Goal: Task Accomplishment & Management: Manage account settings

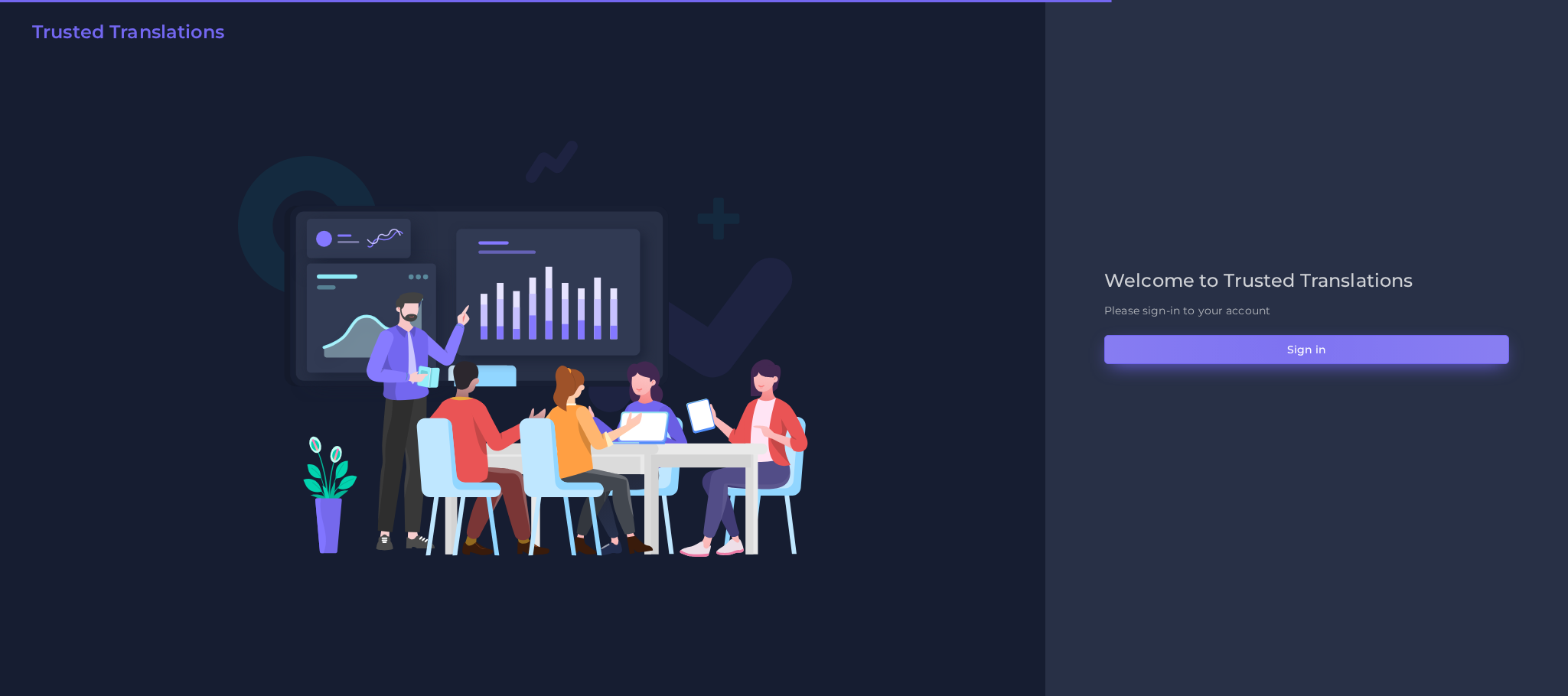
click at [1286, 342] on button "Sign in" at bounding box center [1307, 350] width 405 height 29
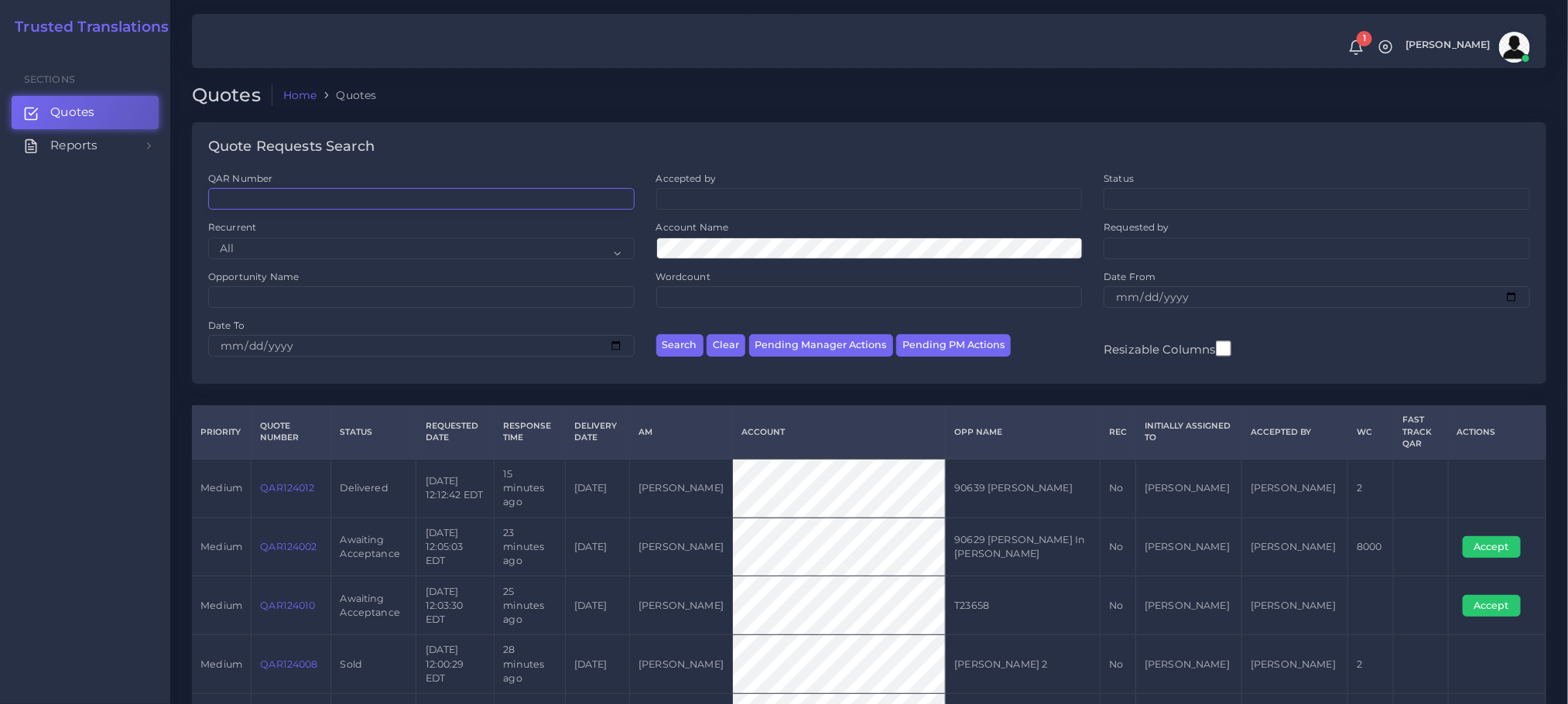
click at [360, 200] on input "QAR Number" at bounding box center [421, 199] width 426 height 22
paste input "QAR124002"
type input "QAR124002"
click at [656, 334] on button "Search" at bounding box center [680, 345] width 47 height 23
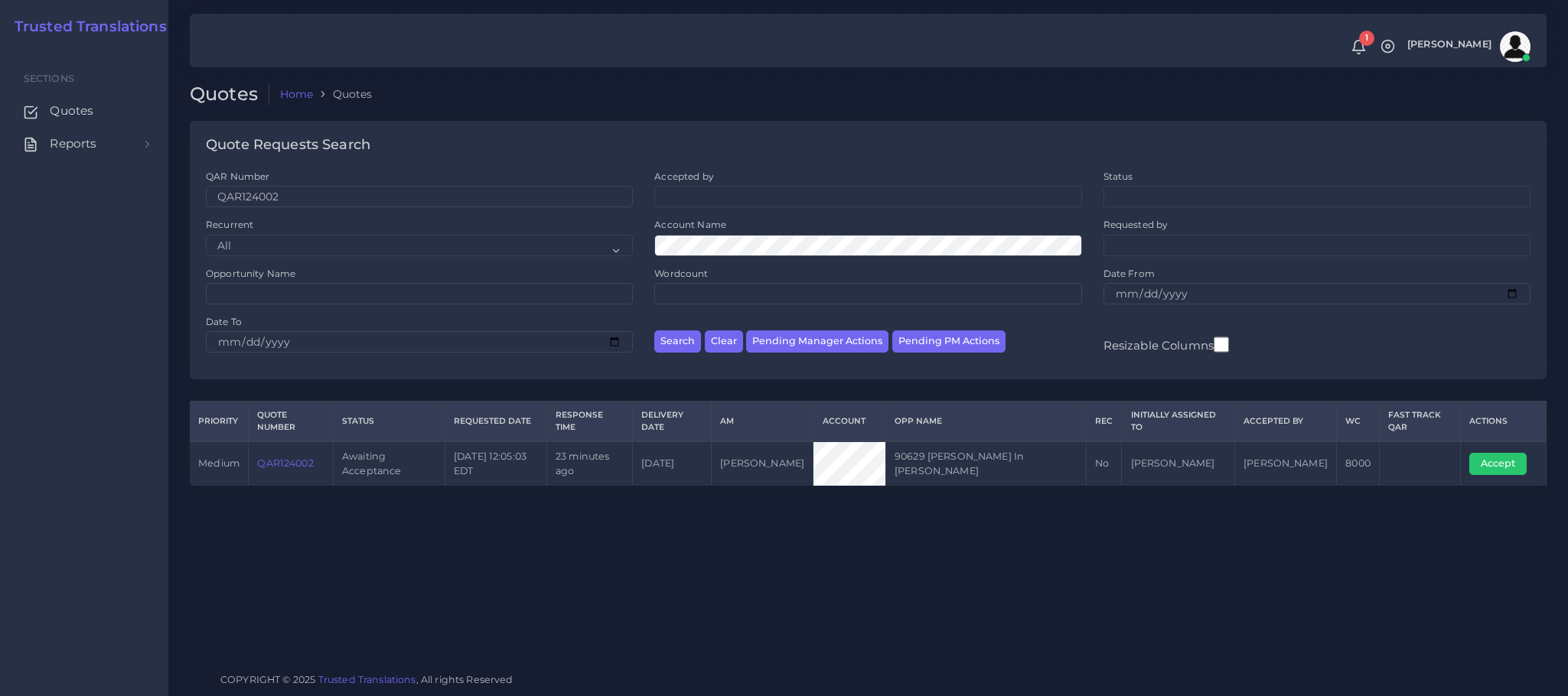
click at [289, 458] on link "QAR124002" at bounding box center [285, 463] width 56 height 12
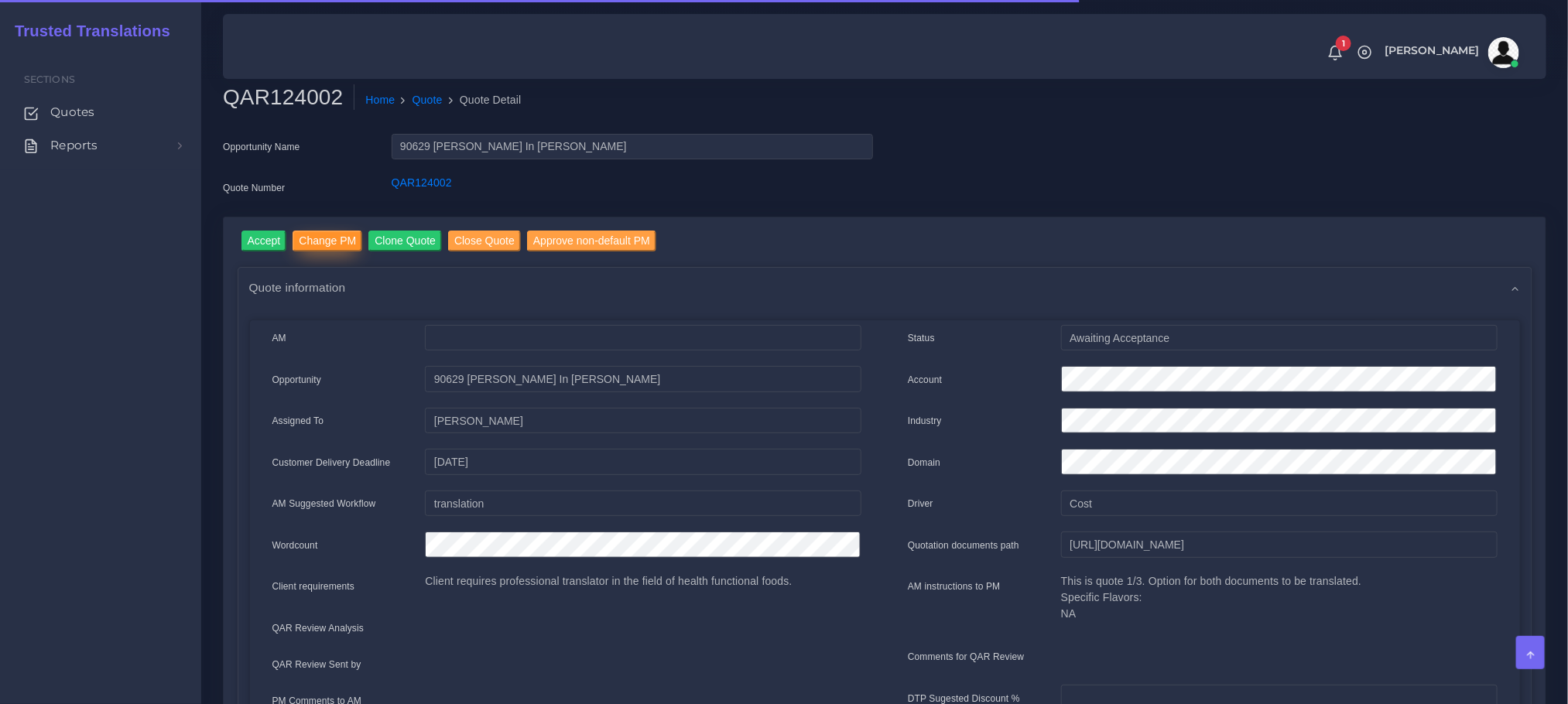
click at [323, 235] on input "Change PM" at bounding box center [327, 240] width 70 height 21
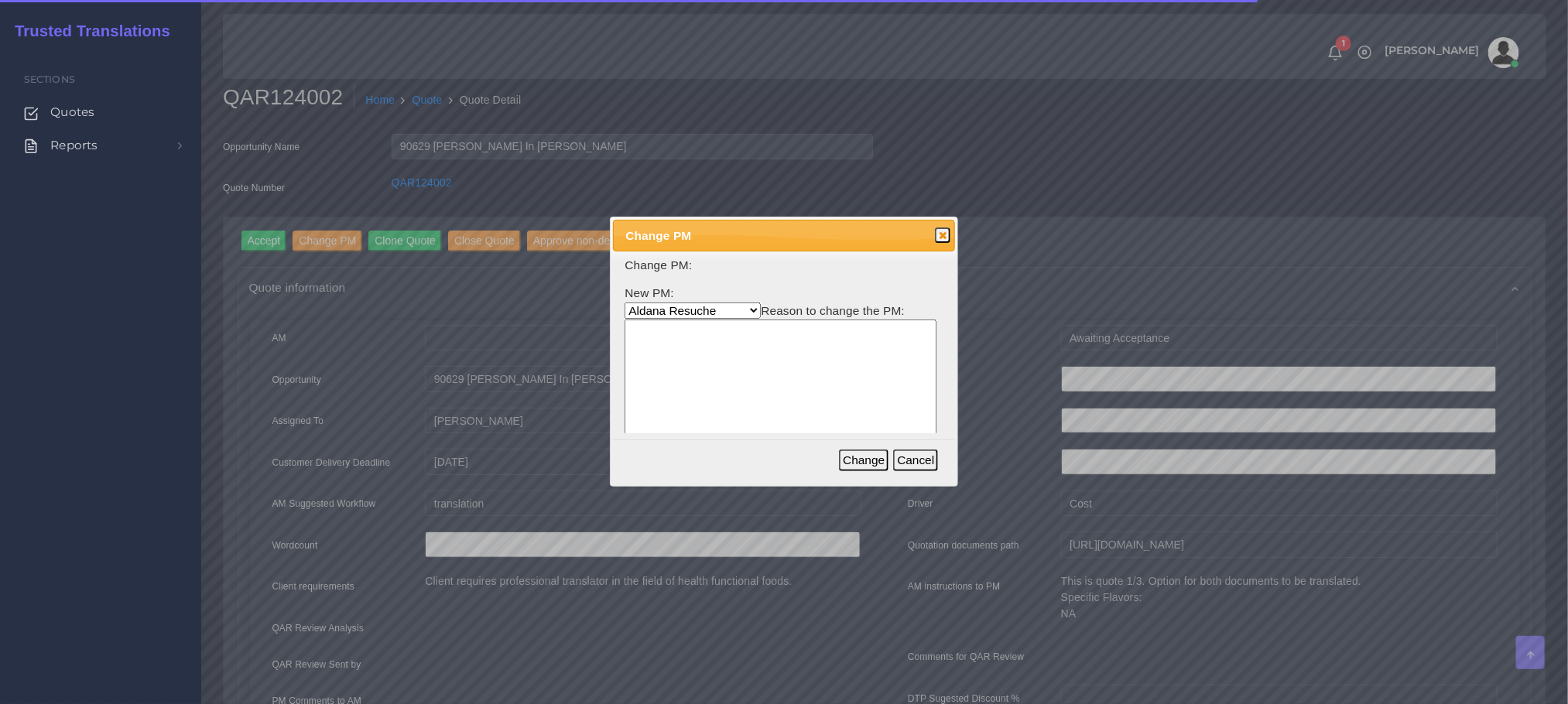
click at [714, 309] on select "Aldana Resuche Ana Whitby PM Beatriz Lacerda Dana Rossi Diego Leotta Gabriela S…" at bounding box center [692, 310] width 136 height 16
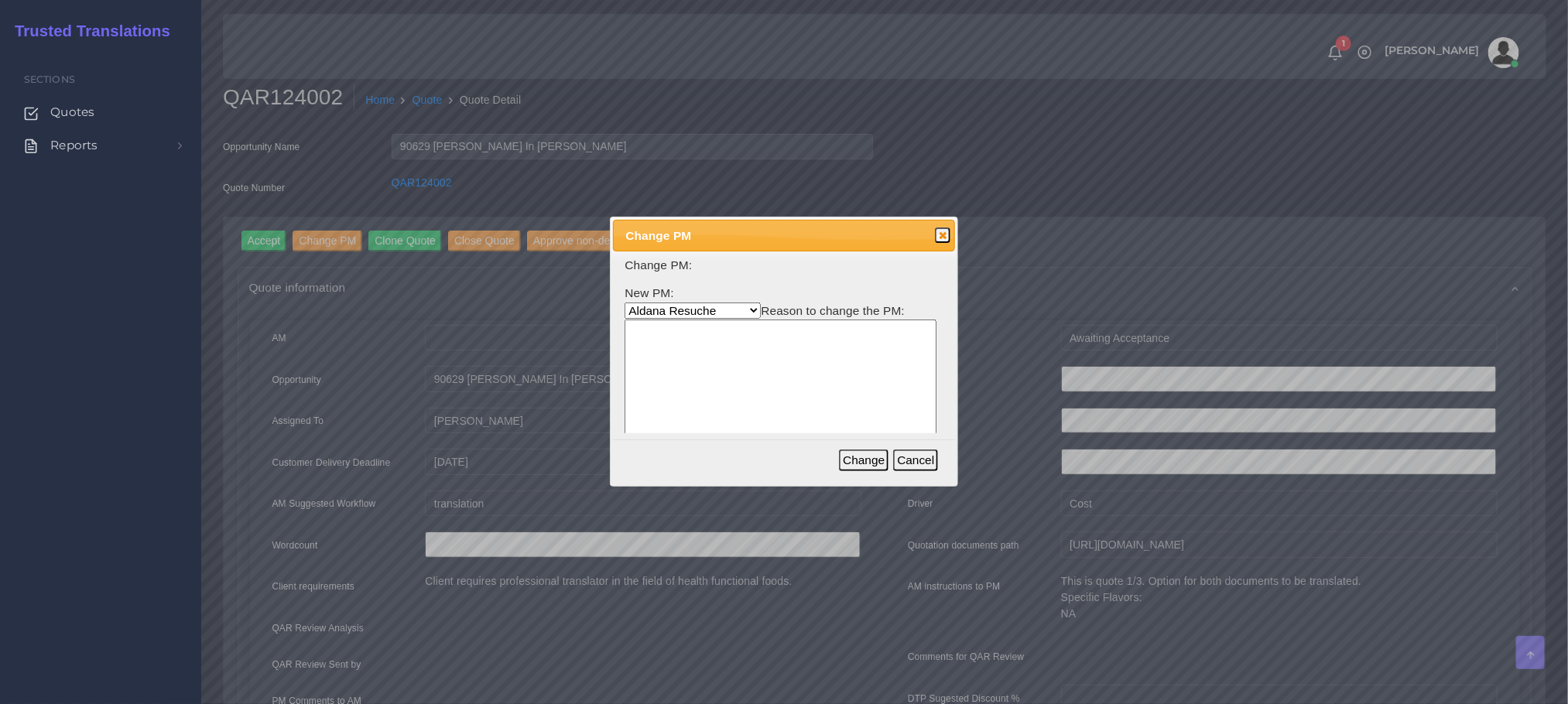
select select "53965373-4c25-f79f-28c7-55e5c69548ea"
click at [624, 302] on select "Aldana Resuche Ana Whitby PM Beatriz Lacerda Dana Rossi Diego Leotta Gabriela S…" at bounding box center [692, 310] width 136 height 16
click at [739, 386] on textarea at bounding box center [780, 393] width 312 height 148
type textarea "Bea is busy"
click at [871, 463] on button "Change" at bounding box center [863, 460] width 49 height 22
